Goal: Task Accomplishment & Management: Complete application form

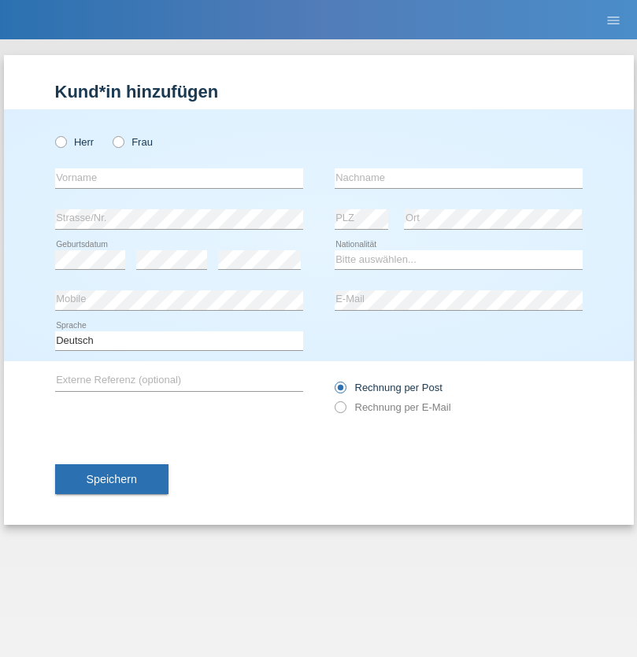
radio input "true"
click at [179, 178] on input "text" at bounding box center [179, 178] width 248 height 20
type input "Helena"
click at [458, 178] on input "text" at bounding box center [458, 178] width 248 height 20
type input "Goutte"
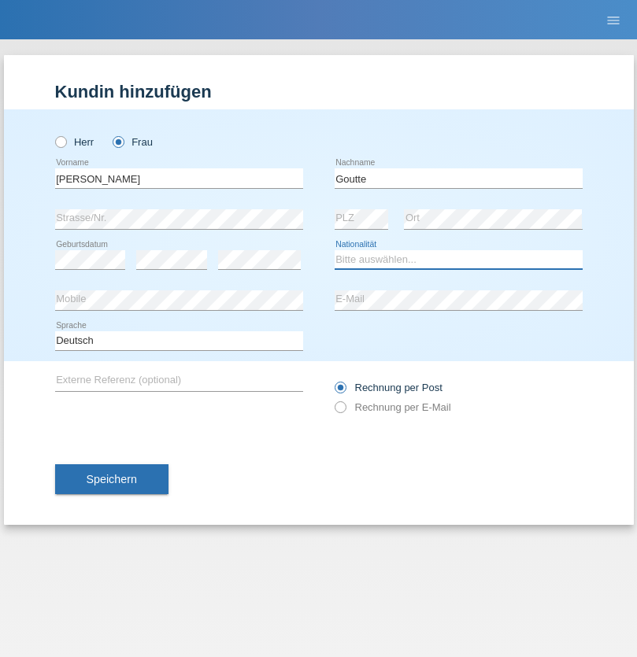
select select "CH"
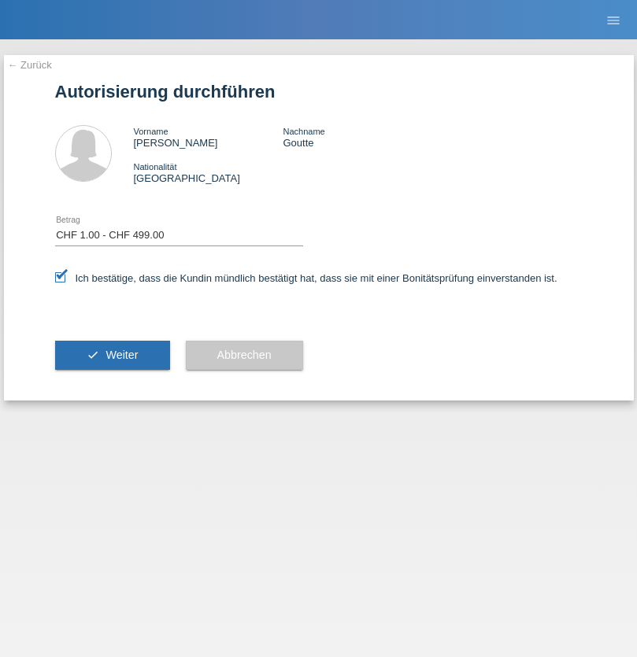
select select "1"
click at [112, 355] on span "Weiter" at bounding box center [121, 355] width 32 height 13
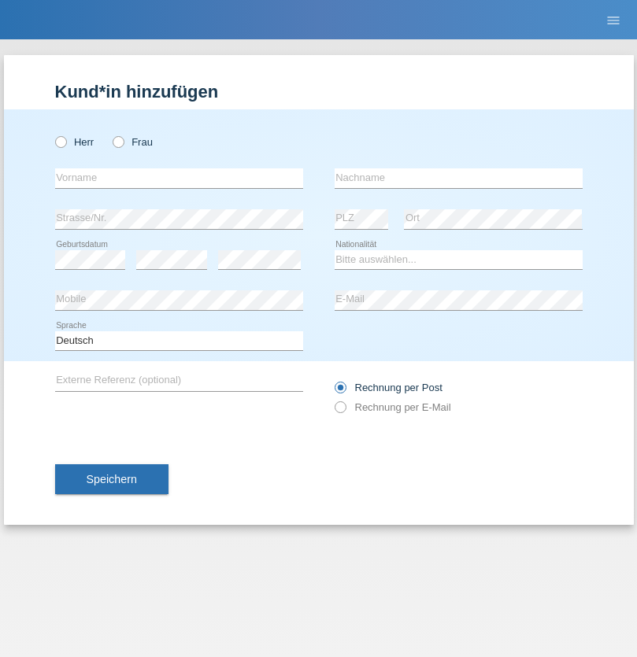
radio input "true"
click at [179, 178] on input "text" at bounding box center [179, 178] width 248 height 20
type input "firat"
click at [458, 178] on input "text" at bounding box center [458, 178] width 248 height 20
type input "kara"
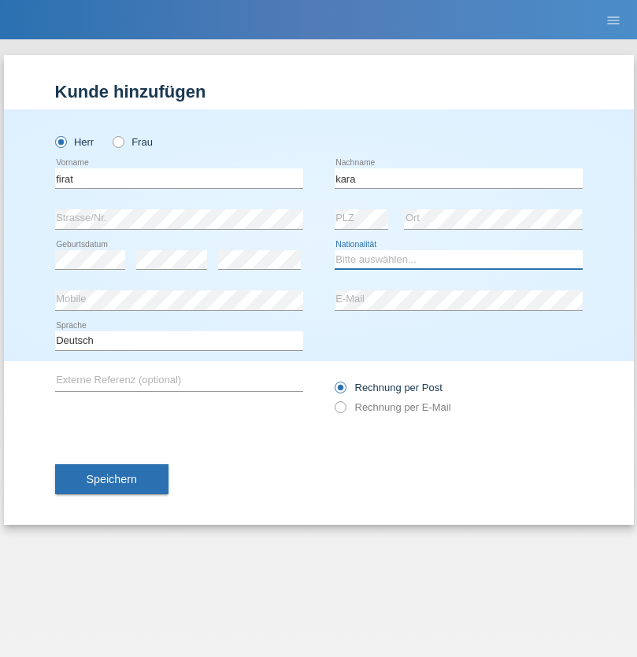
select select "CH"
radio input "true"
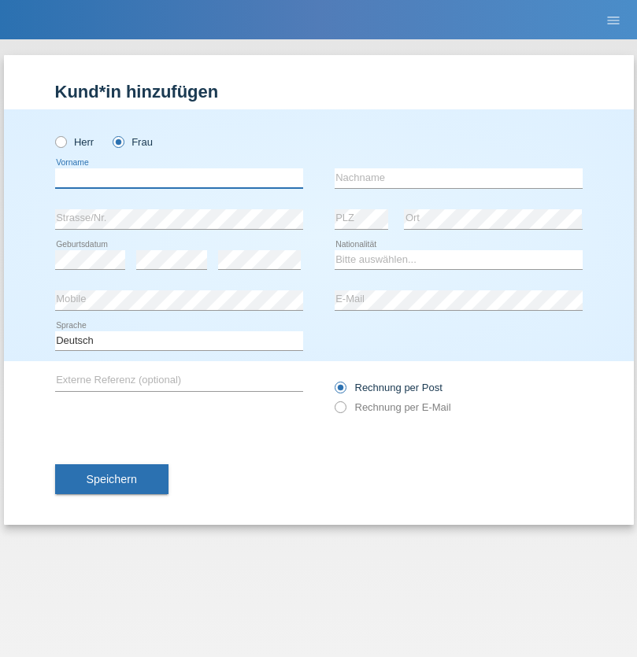
click at [179, 178] on input "text" at bounding box center [179, 178] width 248 height 20
type input "Sabrina"
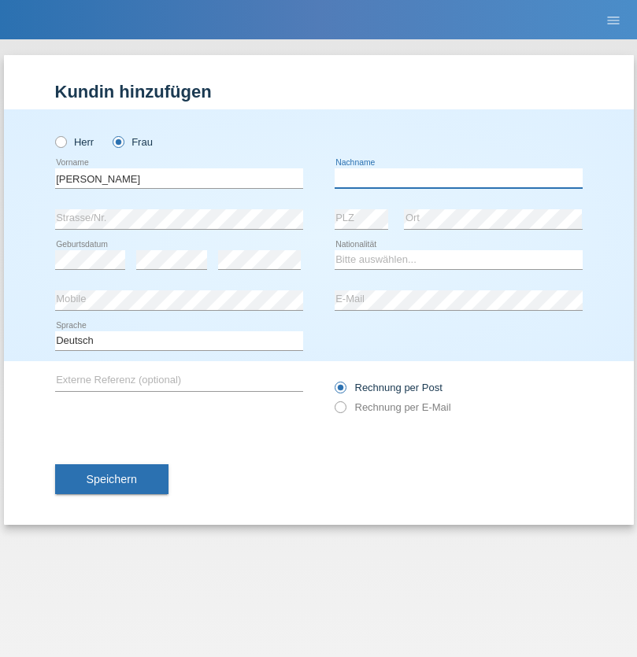
click at [458, 178] on input "text" at bounding box center [458, 178] width 248 height 20
type input "Santos"
select select "PT"
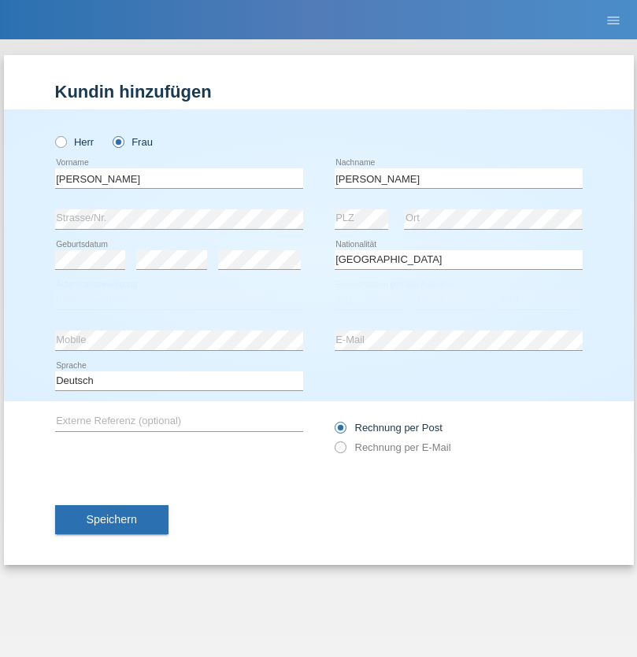
select select "C"
select select "05"
select select "12"
select select "2000"
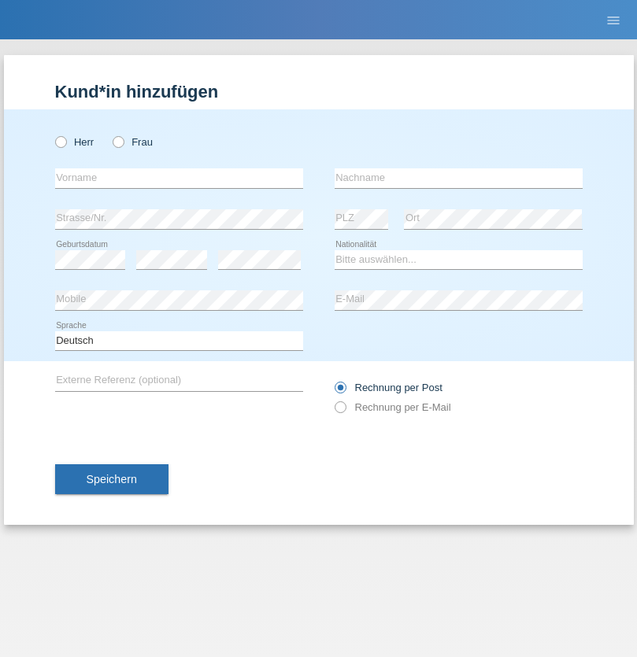
radio input "true"
click at [179, 178] on input "text" at bounding box center [179, 178] width 248 height 20
type input "Anett"
click at [458, 178] on input "text" at bounding box center [458, 178] width 248 height 20
type input "Tanner"
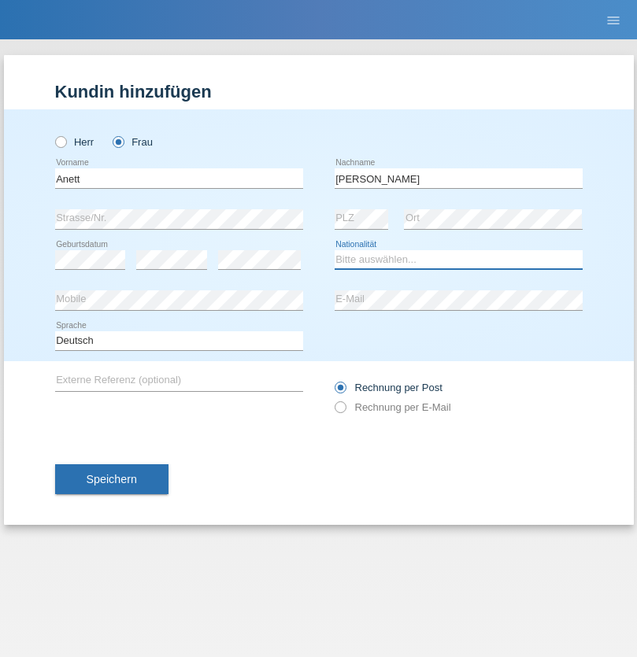
select select "HU"
select select "C"
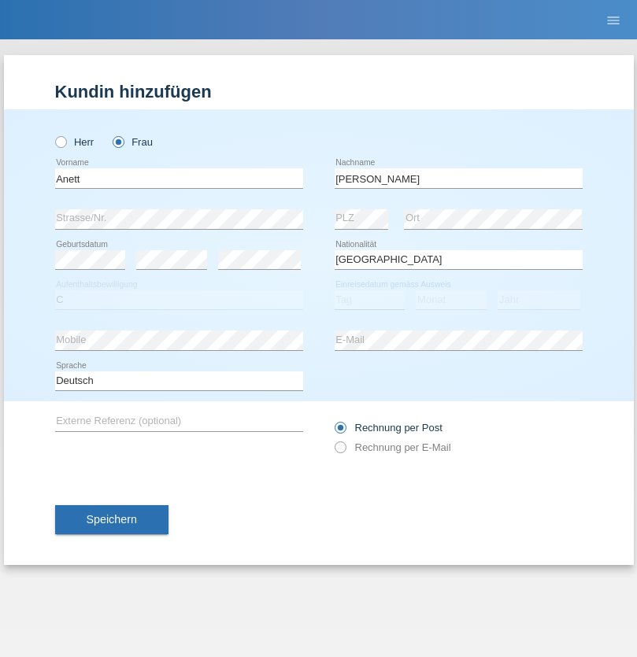
select select "04"
select select "09"
select select "2021"
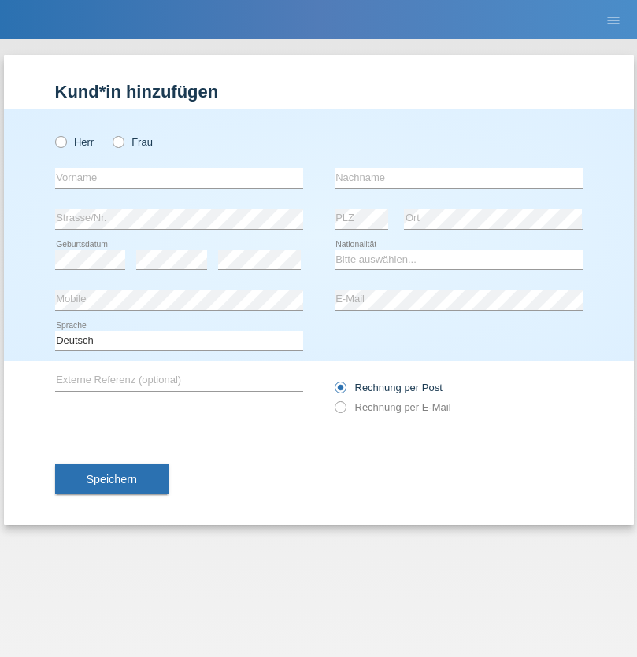
radio input "true"
click at [179, 178] on input "text" at bounding box center [179, 178] width 248 height 20
type input "Tanja"
click at [458, 178] on input "text" at bounding box center [458, 178] width 248 height 20
type input "Hirsiger"
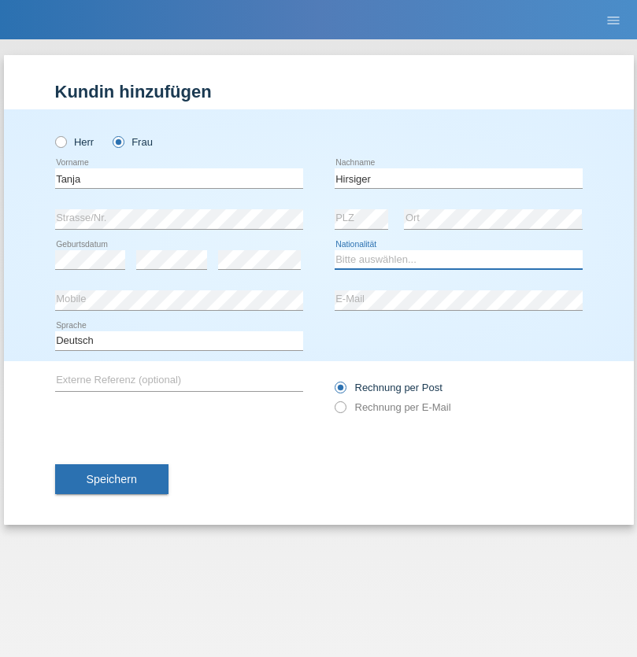
select select "CH"
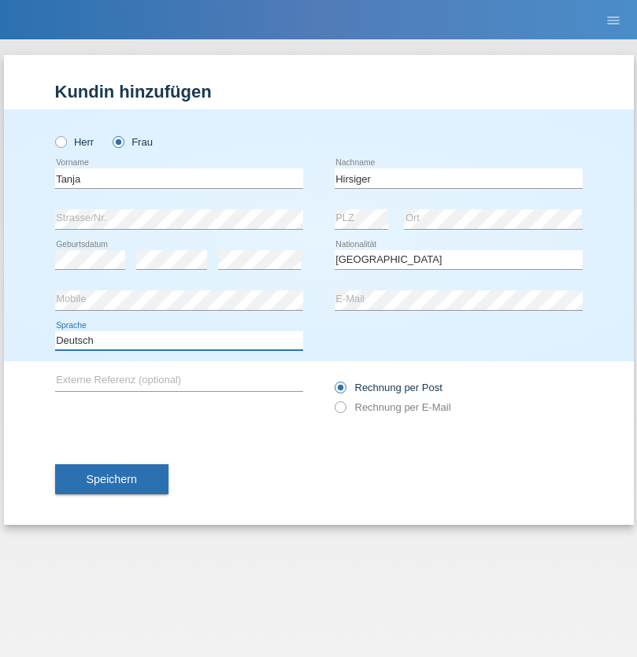
select select "en"
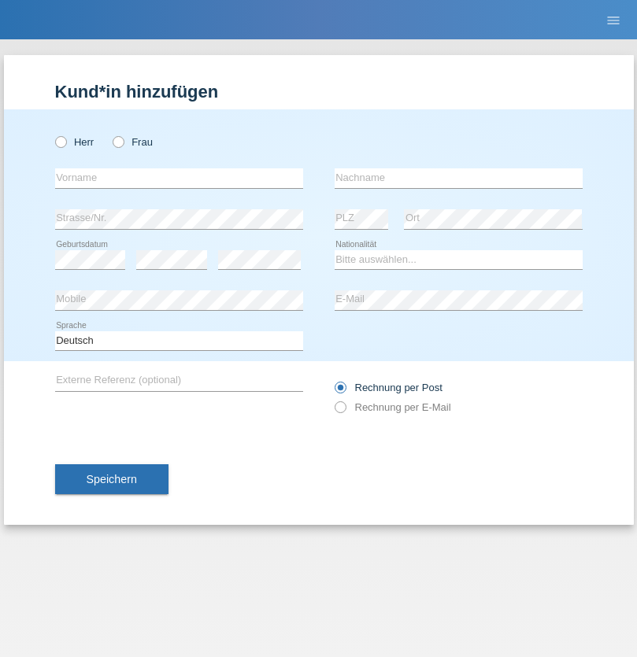
radio input "true"
click at [179, 178] on input "text" at bounding box center [179, 178] width 248 height 20
type input "Ketty"
click at [458, 178] on input "text" at bounding box center [458, 178] width 248 height 20
type input "Kalupnath"
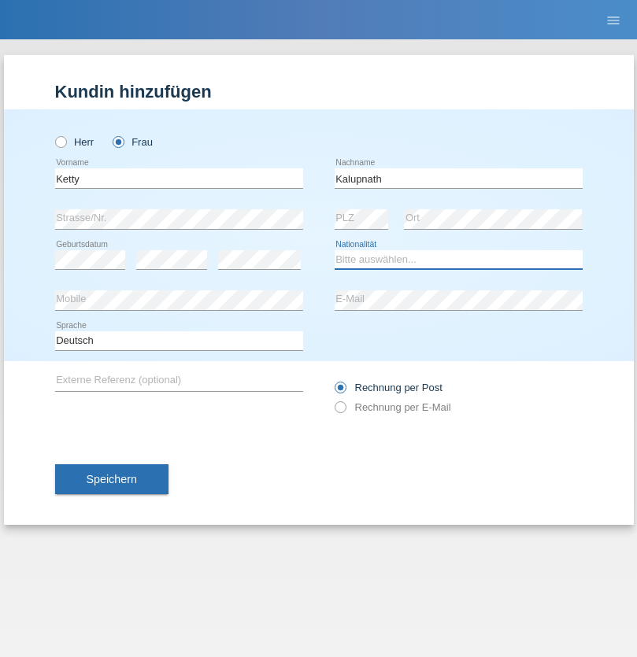
select select "CH"
